Goal: Task Accomplishment & Management: Manage account settings

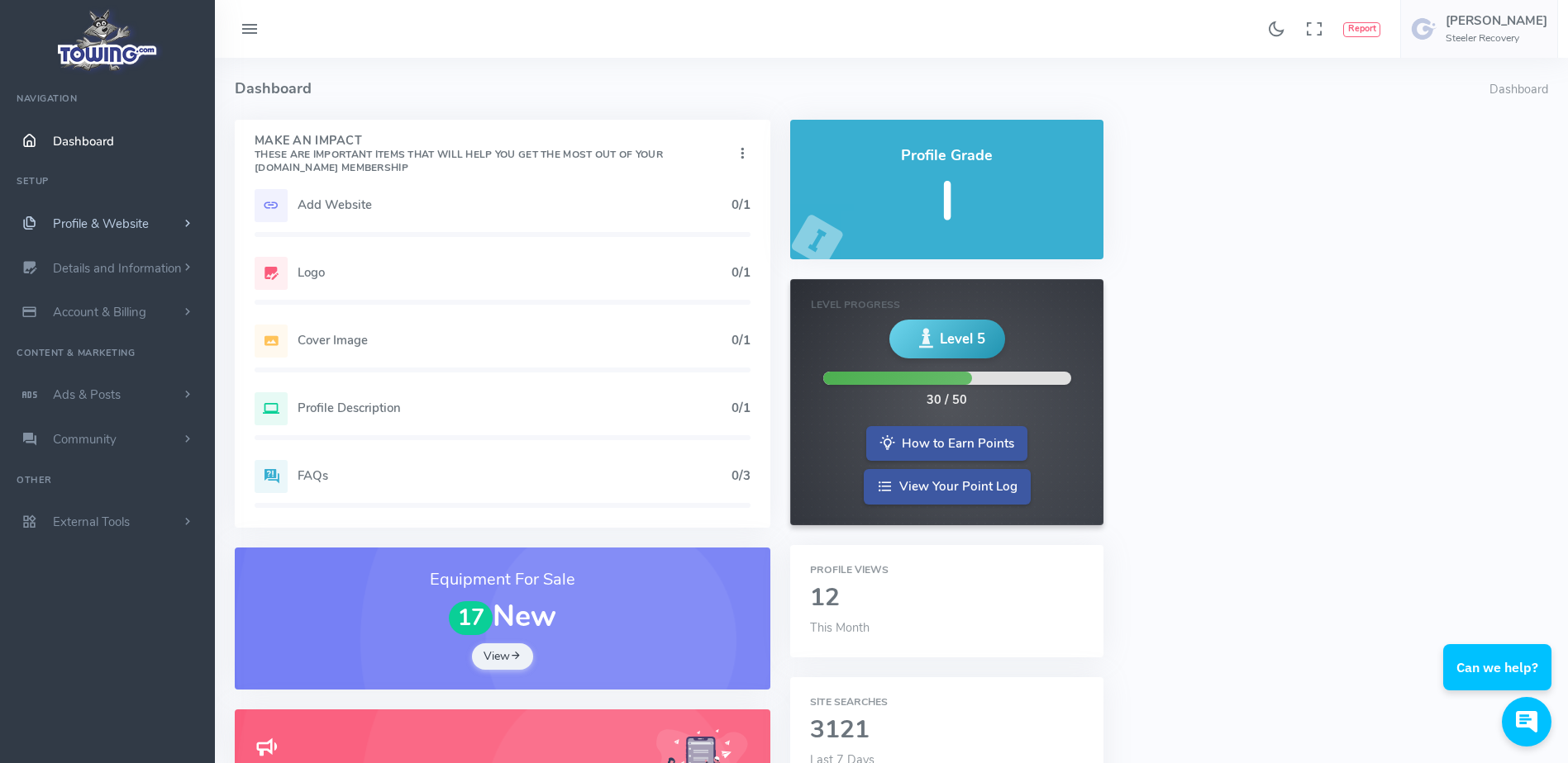
click at [165, 219] on link "Profile & Website" at bounding box center [107, 224] width 215 height 44
click at [138, 523] on link "Details and Information" at bounding box center [107, 532] width 215 height 44
click at [132, 522] on link "Domain Name" at bounding box center [127, 531] width 173 height 33
